Goal: Task Accomplishment & Management: Manage account settings

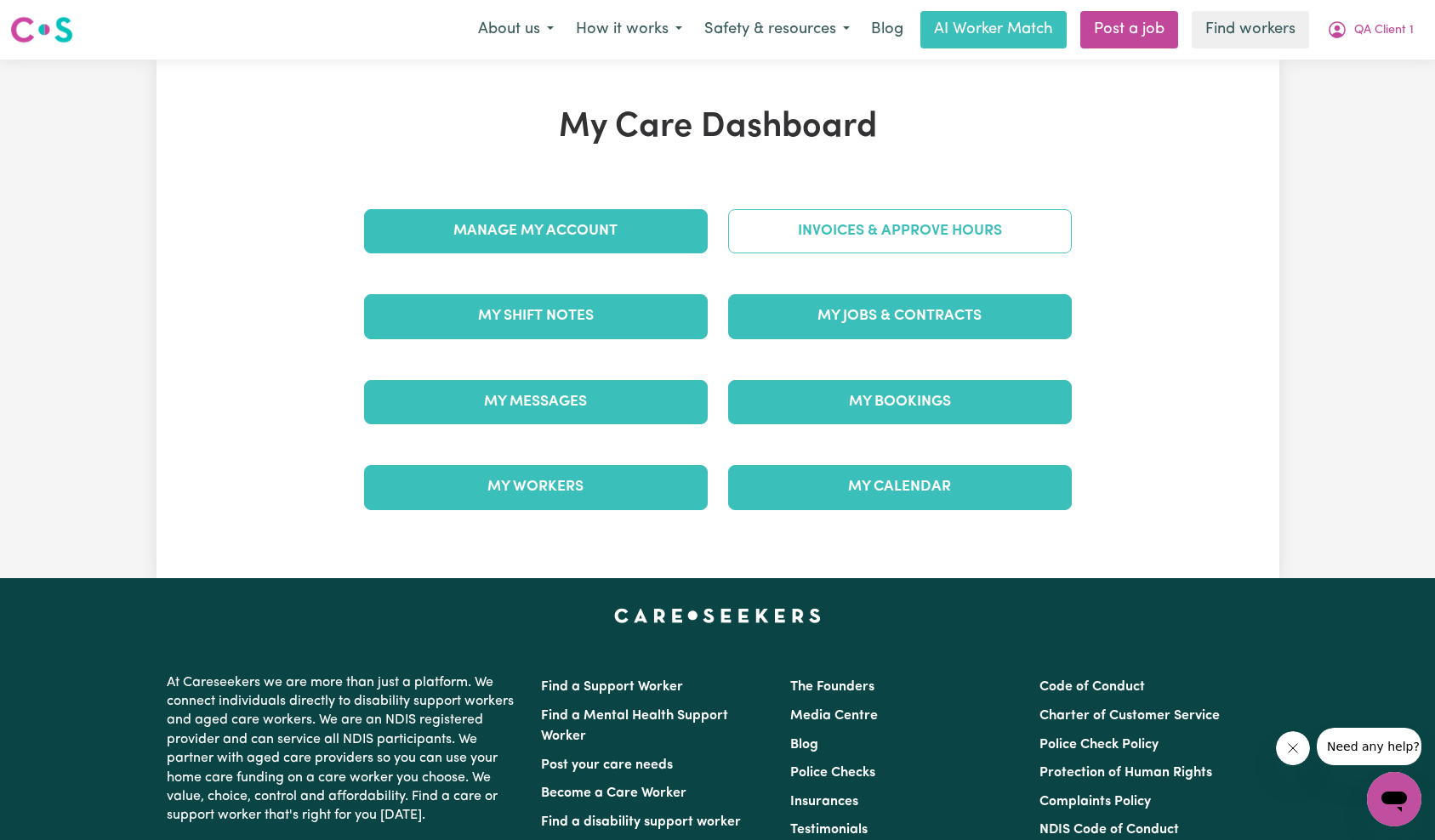
click at [959, 235] on link "Invoices & Approve Hours" at bounding box center [899, 230] width 344 height 44
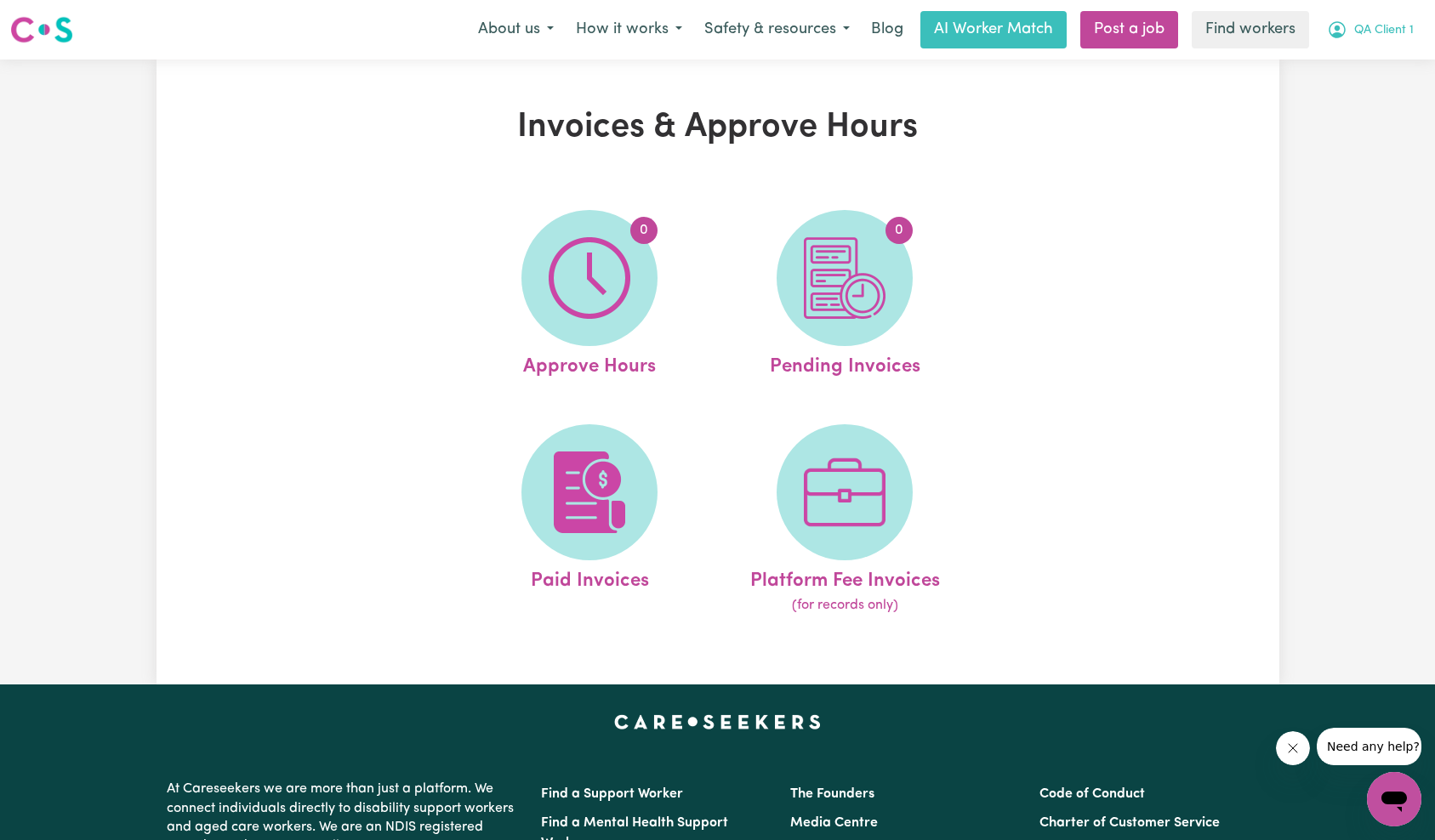
click at [1385, 34] on span "QA Client 1" at bounding box center [1383, 31] width 60 height 19
click at [1360, 92] on link "Logout" at bounding box center [1355, 97] width 134 height 32
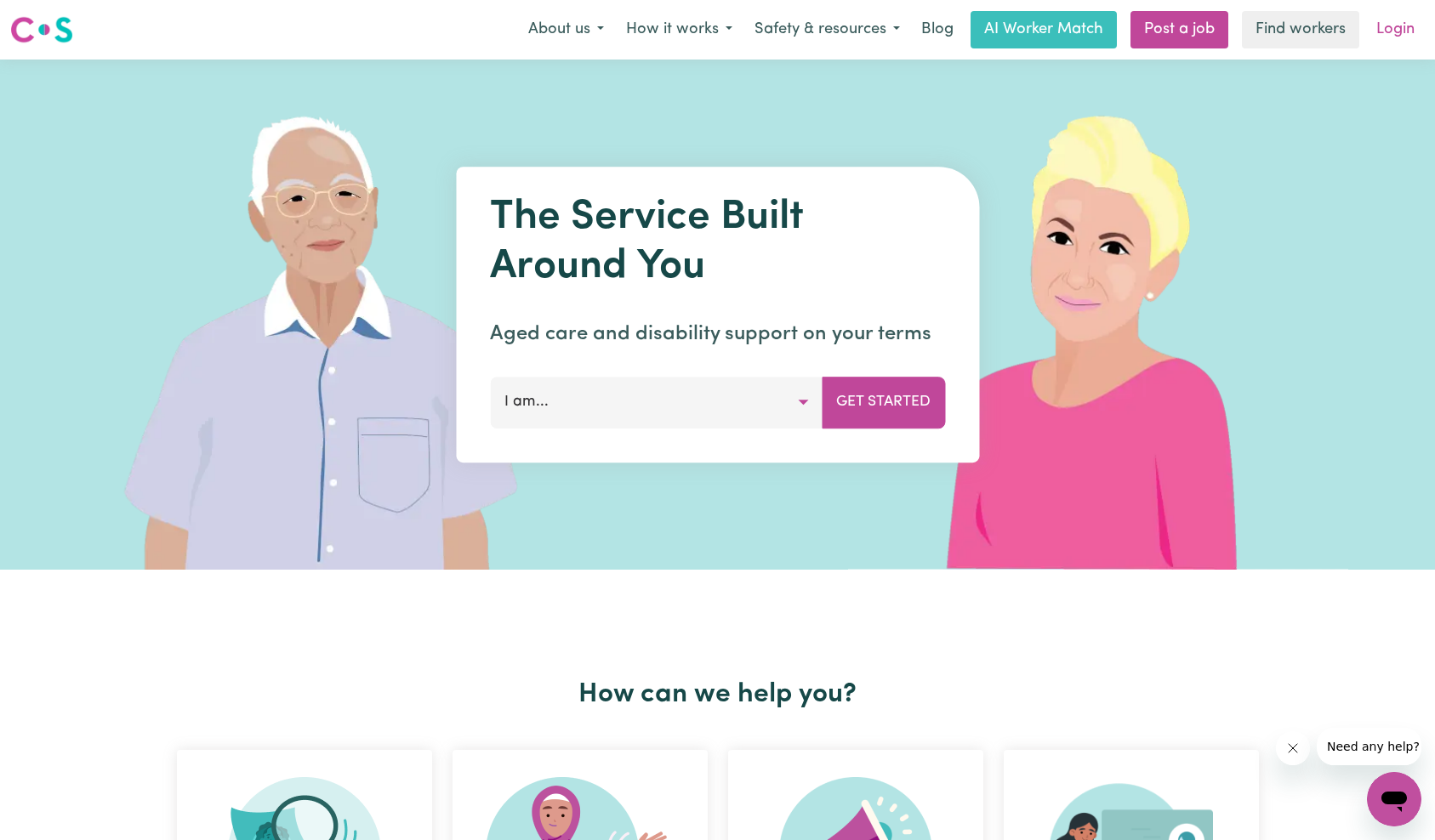
click at [1388, 19] on link "Login" at bounding box center [1395, 30] width 59 height 37
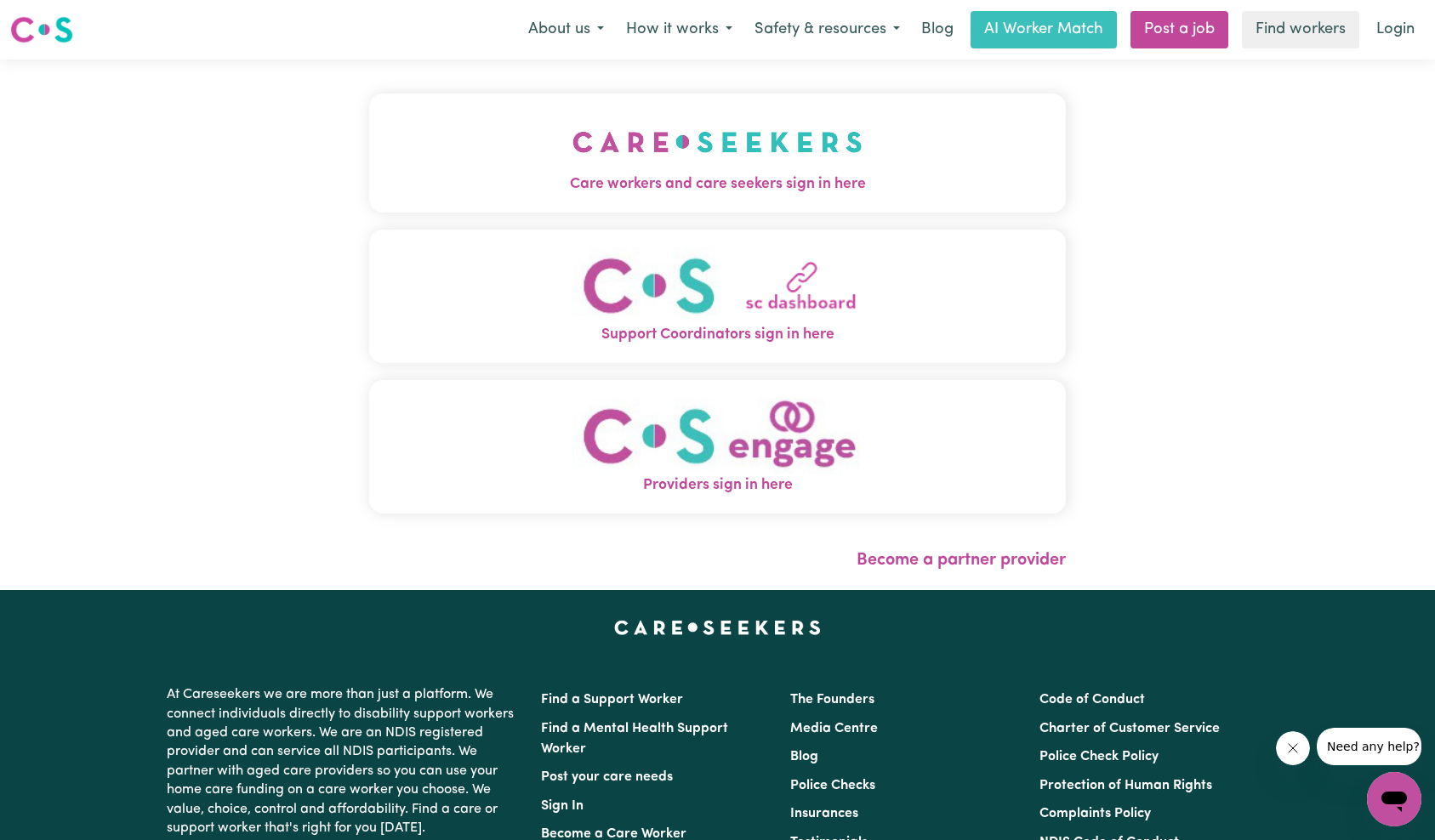
click at [369, 214] on div "Care workers and care seekers sign in here Support Coordinators sign in here Pr…" at bounding box center [718, 312] width 697 height 437
click at [672, 175] on span "Care workers and care seekers sign in here" at bounding box center [718, 184] width 697 height 22
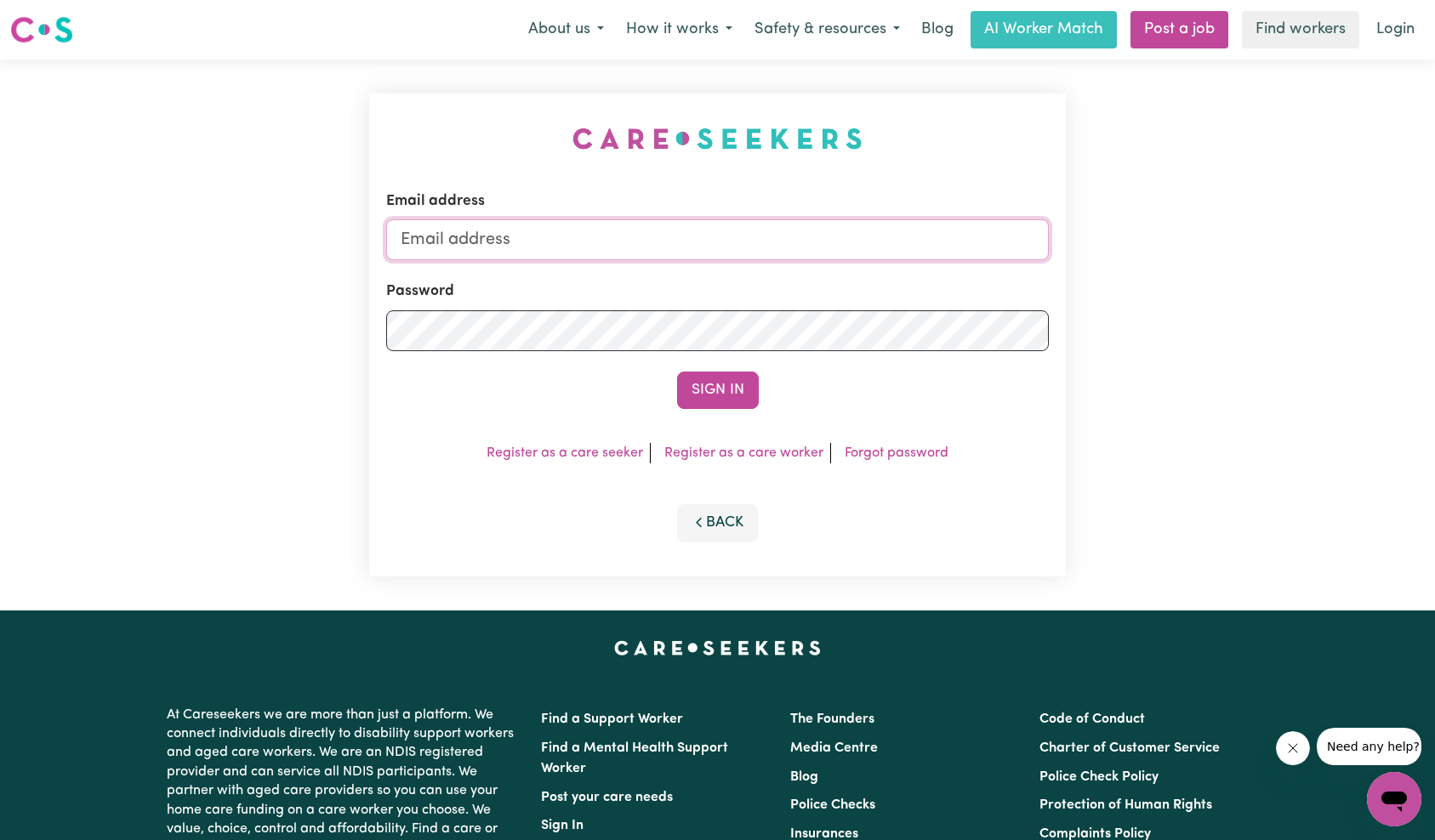
click at [798, 238] on input "Email address" at bounding box center [718, 240] width 663 height 41
type input "[EMAIL_ADDRESS][DOMAIN_NAME]"
drag, startPoint x: 716, startPoint y: 390, endPoint x: 725, endPoint y: 386, distance: 9.8
click at [716, 390] on button "Sign In" at bounding box center [718, 391] width 81 height 37
